Goal: Task Accomplishment & Management: Manage account settings

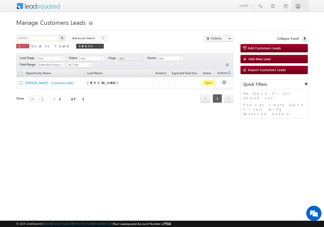
click at [50, 35] on input "948890" at bounding box center [37, 38] width 43 height 6
paste input "952110"
type input "952110"
click at [59, 35] on button "button" at bounding box center [62, 38] width 7 height 6
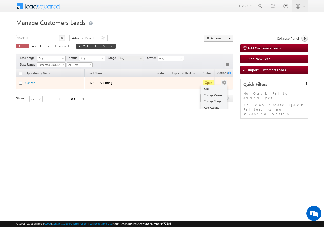
click at [224, 81] on div "Edit Change Owner Change Stage Add Activity Add Task Delete" at bounding box center [224, 83] width 8 height 7
click at [215, 88] on link "Edit" at bounding box center [213, 89] width 25 height 6
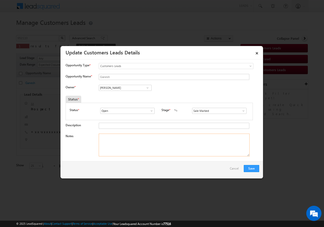
drag, startPoint x: 150, startPoint y: 138, endPoint x: 137, endPoint y: 137, distance: 13.0
click at [149, 138] on textarea "Notes" at bounding box center [174, 145] width 151 height 23
drag, startPoint x: 143, startPoint y: 147, endPoint x: 139, endPoint y: 144, distance: 5.0
click at [142, 146] on textarea "Notes" at bounding box center [174, 145] width 151 height 23
click at [139, 144] on textarea "Notes" at bounding box center [174, 145] width 151 height 23
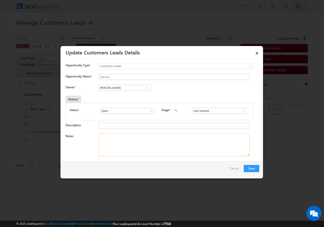
click at [139, 144] on textarea "Notes" at bounding box center [174, 145] width 151 height 23
click at [144, 143] on textarea "Notes" at bounding box center [174, 145] width 151 height 23
paste textarea "6L/ LAKH Customer required top-up loan addressPanipat"
type textarea "6L/ LAKH Customer required top-up loan addressPanipat"
click at [148, 89] on span at bounding box center [147, 88] width 5 height 4
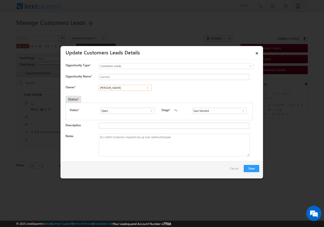
click at [134, 90] on input "[PERSON_NAME]" at bounding box center [125, 88] width 53 height 6
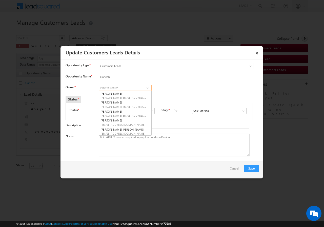
paste input "[PERSON_NAME]"
type input "[PERSON_NAME]"
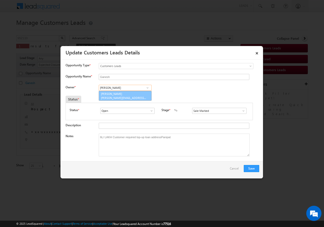
click at [138, 92] on link "[PERSON_NAME] [PERSON_NAME][EMAIL_ADDRESS][DOMAIN_NAME]" at bounding box center [125, 96] width 52 height 10
click at [139, 98] on span "[PERSON_NAME][EMAIL_ADDRESS][DOMAIN_NAME]" at bounding box center [124, 98] width 46 height 4
click at [251, 169] on button "Save" at bounding box center [251, 168] width 15 height 7
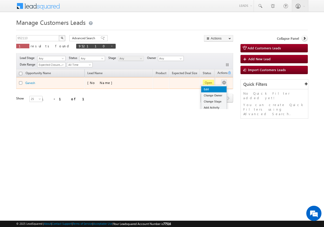
click at [216, 87] on link "Edit" at bounding box center [213, 89] width 25 height 6
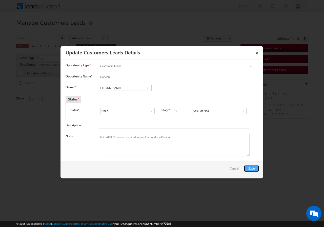
click at [249, 168] on button "Save" at bounding box center [251, 168] width 15 height 7
